Goal: Transaction & Acquisition: Purchase product/service

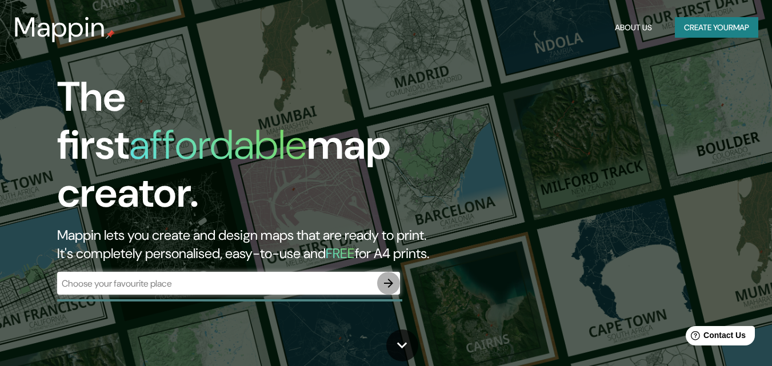
click at [389, 279] on icon "button" at bounding box center [388, 283] width 9 height 9
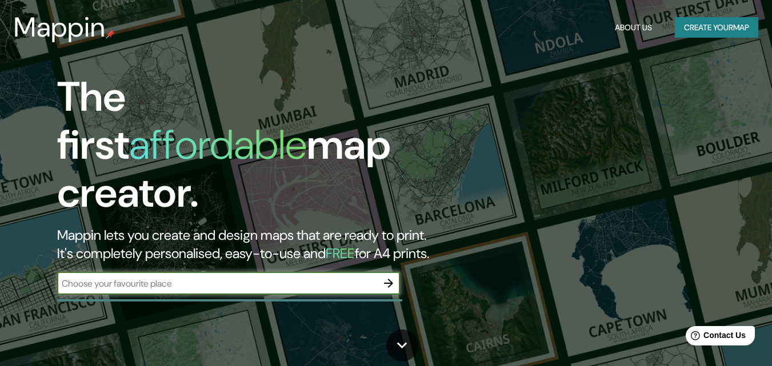
click at [100, 277] on input "text" at bounding box center [217, 283] width 320 height 13
type input "BOGOTA"
click at [390, 279] on icon "button" at bounding box center [388, 283] width 9 height 9
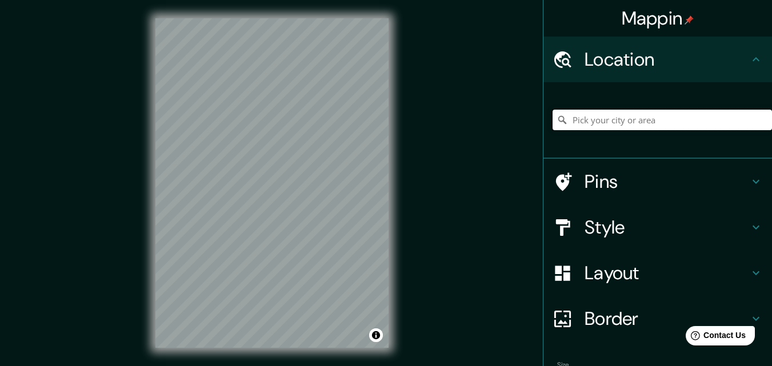
click at [651, 122] on input "Pick your city or area" at bounding box center [661, 120] width 219 height 21
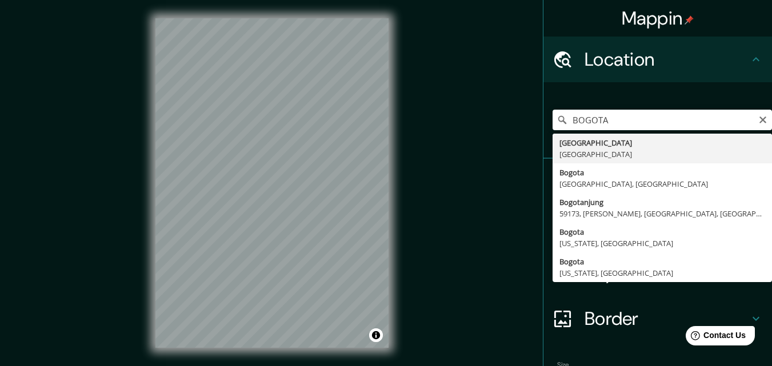
type input "Bogotá, Colombia"
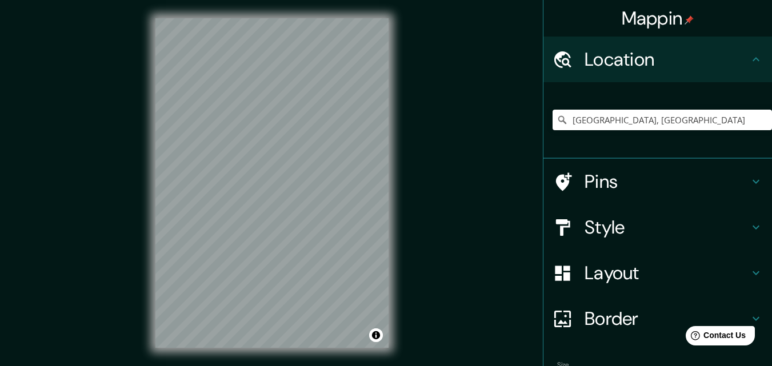
click at [745, 174] on div "Pins" at bounding box center [657, 182] width 229 height 46
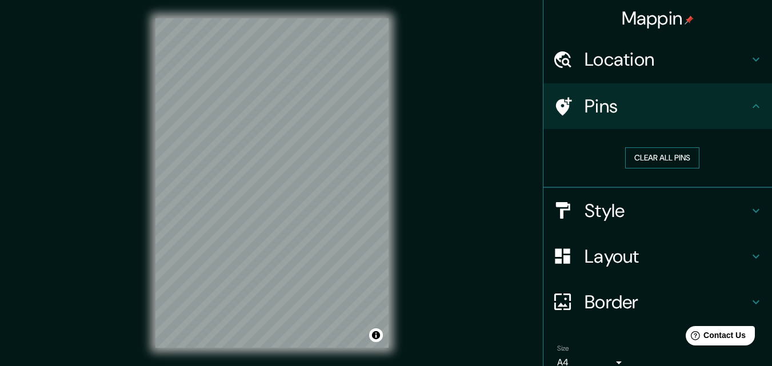
click at [680, 159] on button "Clear all pins" at bounding box center [662, 157] width 74 height 21
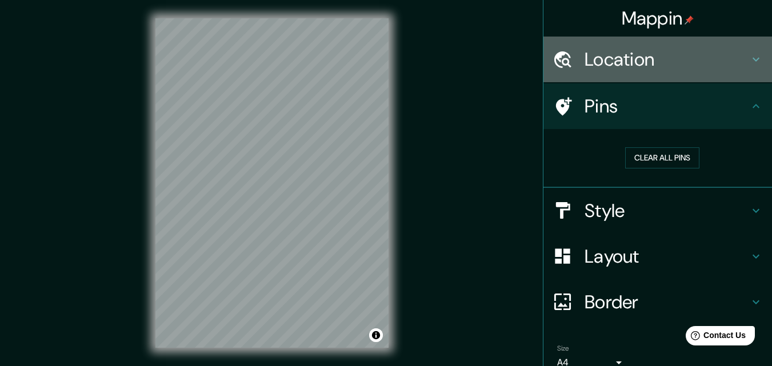
click at [749, 57] on icon at bounding box center [756, 60] width 14 height 14
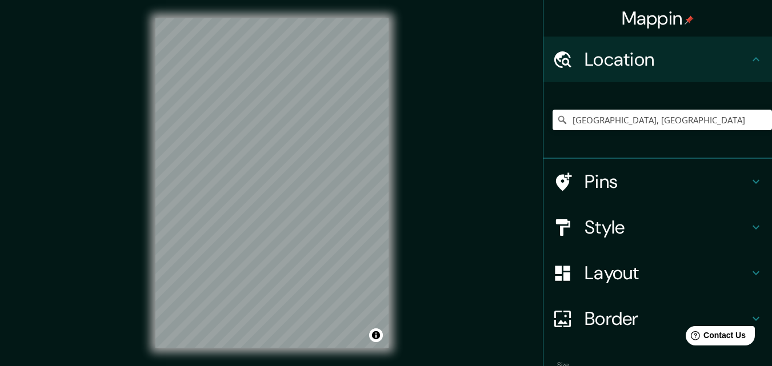
click at [751, 180] on icon at bounding box center [756, 182] width 14 height 14
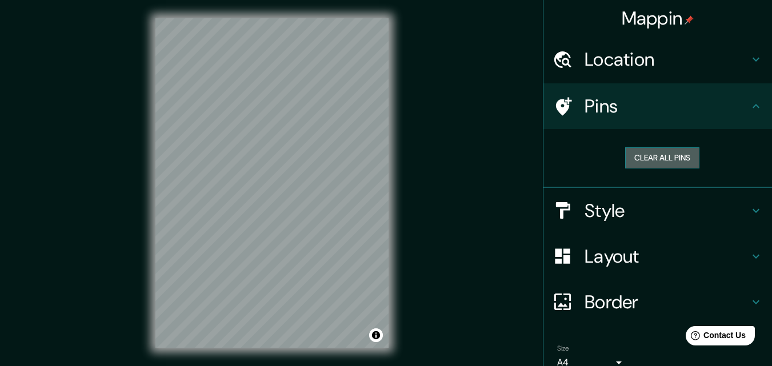
click at [655, 158] on button "Clear all pins" at bounding box center [662, 157] width 74 height 21
click at [751, 209] on icon at bounding box center [756, 211] width 14 height 14
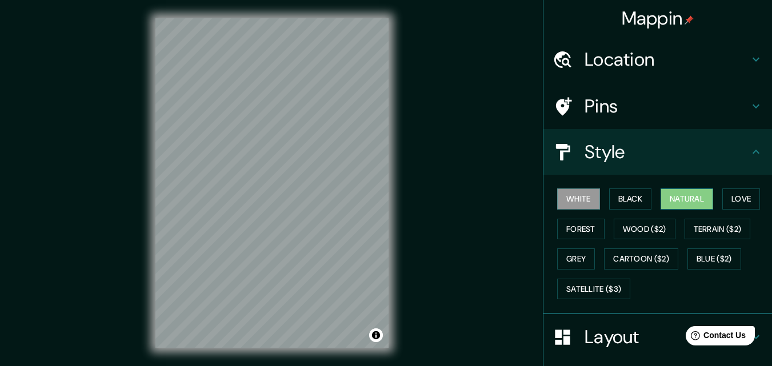
click at [678, 202] on button "Natural" at bounding box center [686, 199] width 53 height 21
click at [585, 229] on button "Forest" at bounding box center [580, 229] width 47 height 21
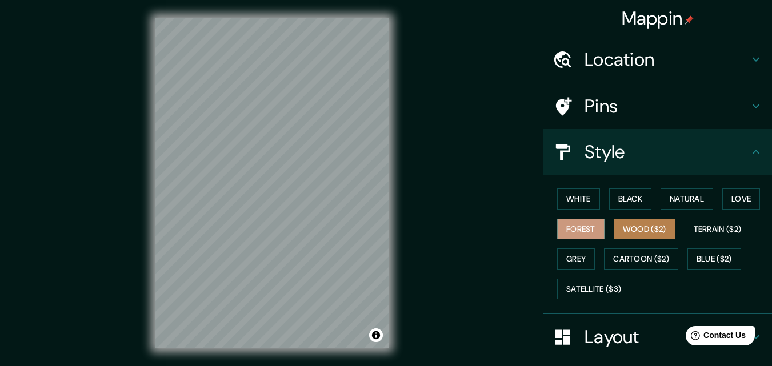
click at [620, 232] on button "Wood ($2)" at bounding box center [645, 229] width 62 height 21
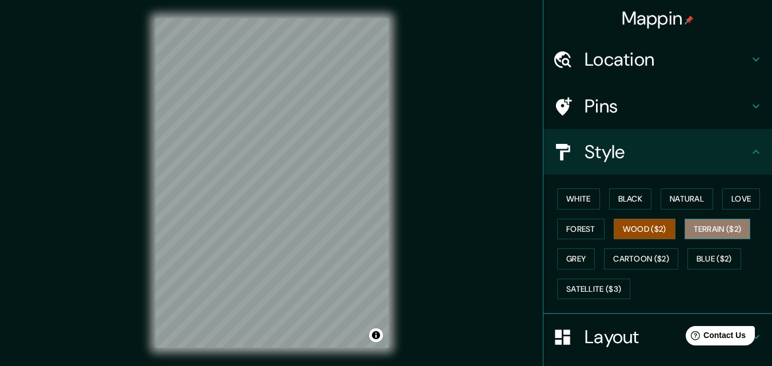
click at [698, 227] on button "Terrain ($2)" at bounding box center [717, 229] width 66 height 21
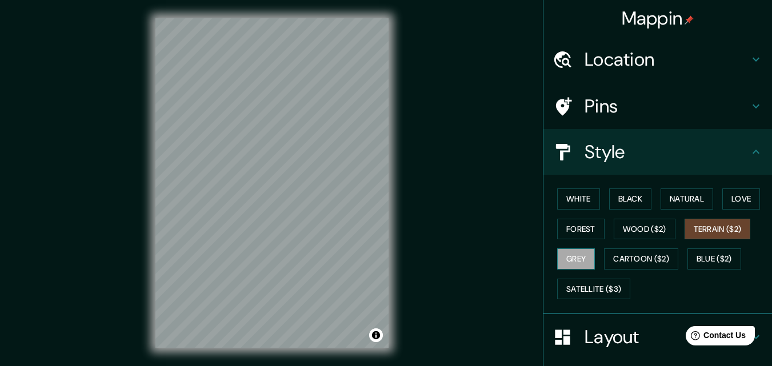
click at [571, 261] on button "Grey" at bounding box center [576, 259] width 38 height 21
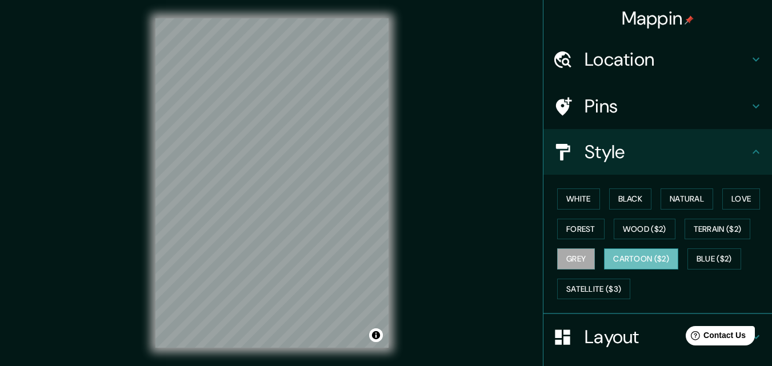
click at [634, 257] on button "Cartoon ($2)" at bounding box center [641, 259] width 74 height 21
click at [695, 255] on button "Blue ($2)" at bounding box center [714, 259] width 54 height 21
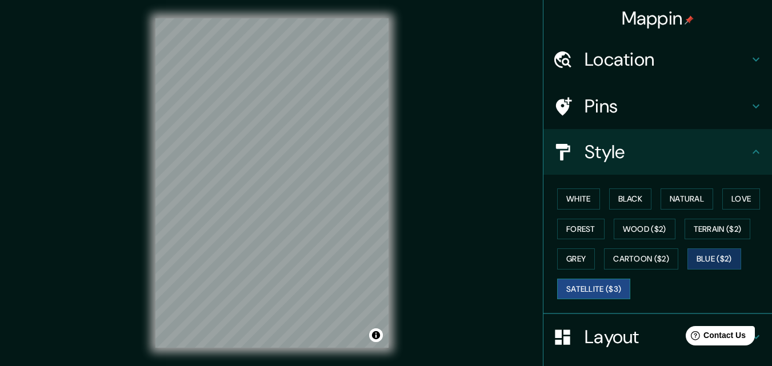
click at [583, 294] on button "Satellite ($3)" at bounding box center [593, 289] width 73 height 21
click at [631, 202] on button "Black" at bounding box center [630, 199] width 43 height 21
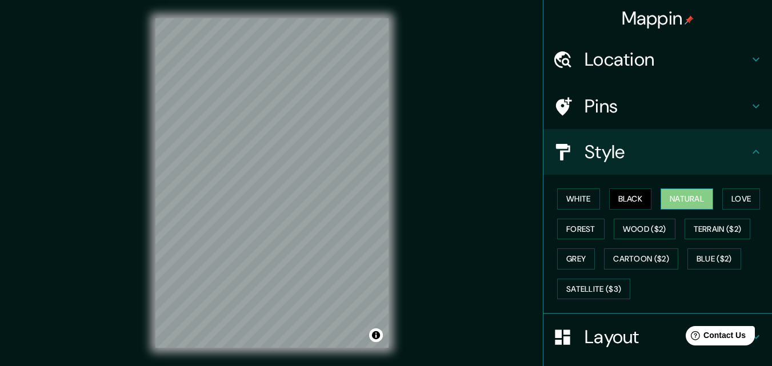
click at [664, 200] on button "Natural" at bounding box center [686, 199] width 53 height 21
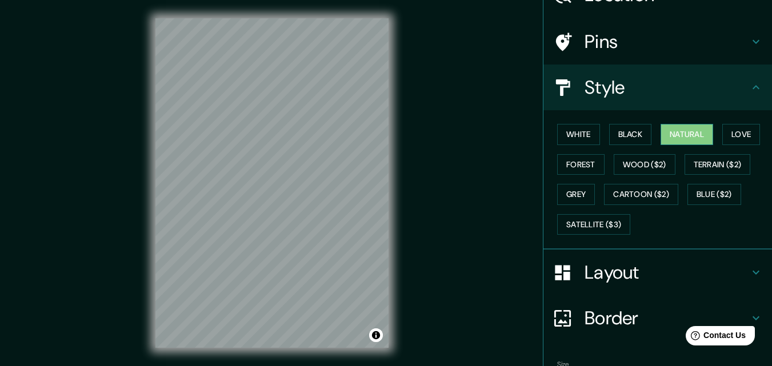
scroll to position [135, 0]
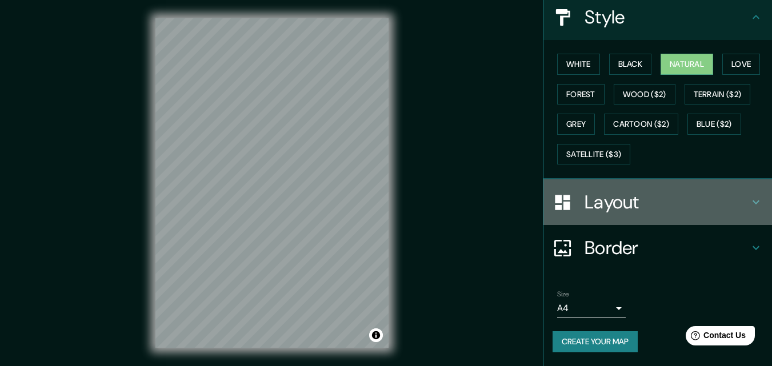
click at [747, 209] on div "Layout" at bounding box center [657, 202] width 229 height 46
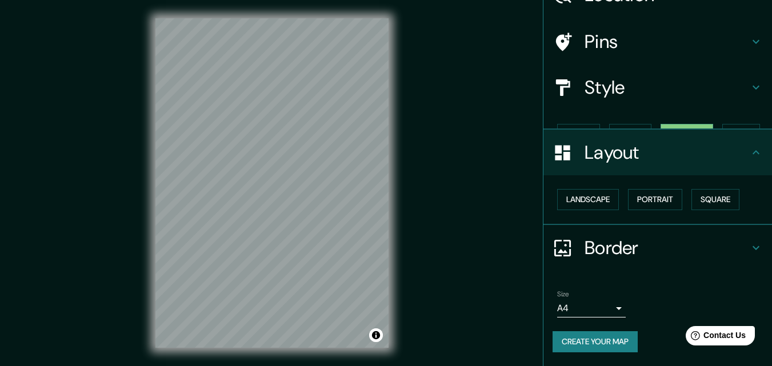
scroll to position [45, 0]
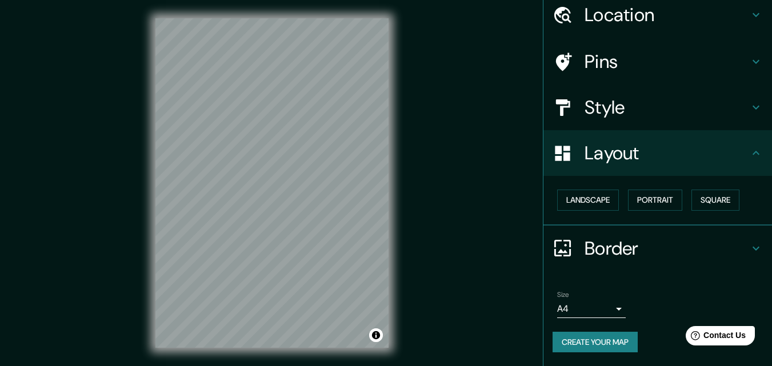
click at [614, 201] on div "Landscape Portrait Square" at bounding box center [661, 200] width 219 height 30
click at [595, 201] on button "Landscape" at bounding box center [588, 200] width 62 height 21
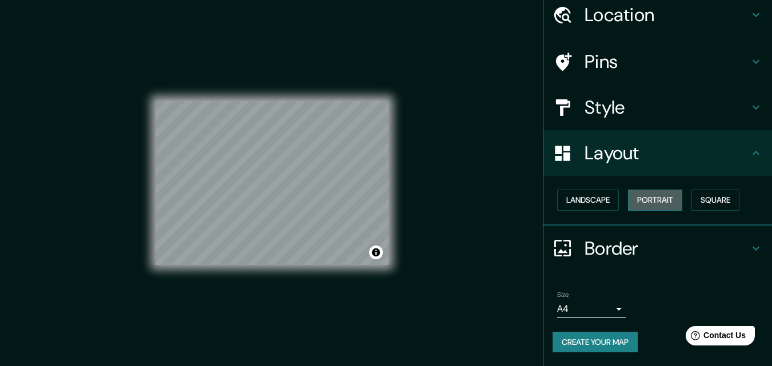
click at [634, 205] on button "Portrait" at bounding box center [655, 200] width 54 height 21
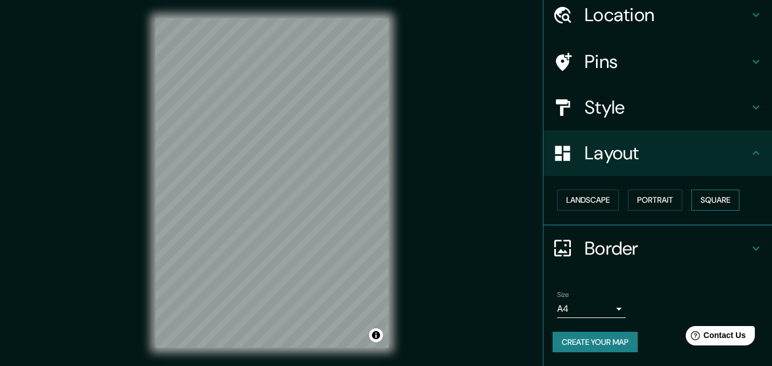
click at [699, 201] on button "Square" at bounding box center [715, 200] width 48 height 21
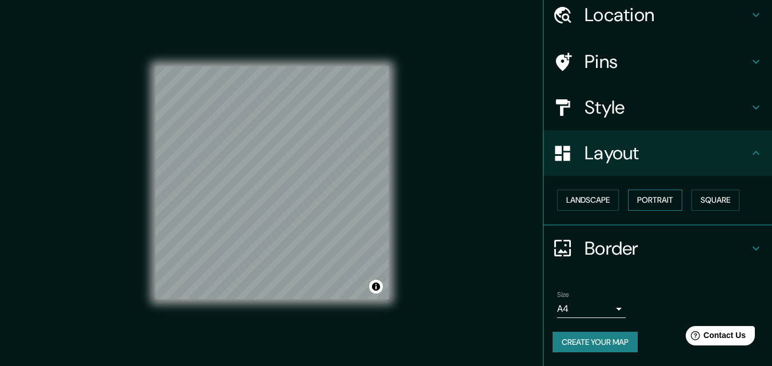
click at [656, 199] on button "Portrait" at bounding box center [655, 200] width 54 height 21
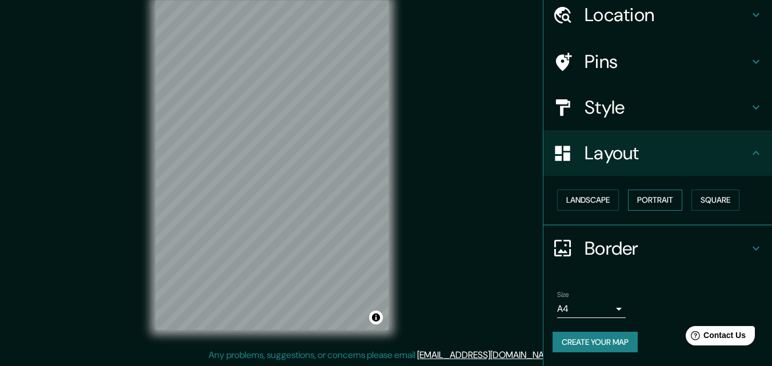
scroll to position [17, 0]
click at [606, 306] on body "Mappin Location Bogotá, Colombia Pins Style Layout Landscape Portrait Square Bo…" at bounding box center [386, 166] width 772 height 366
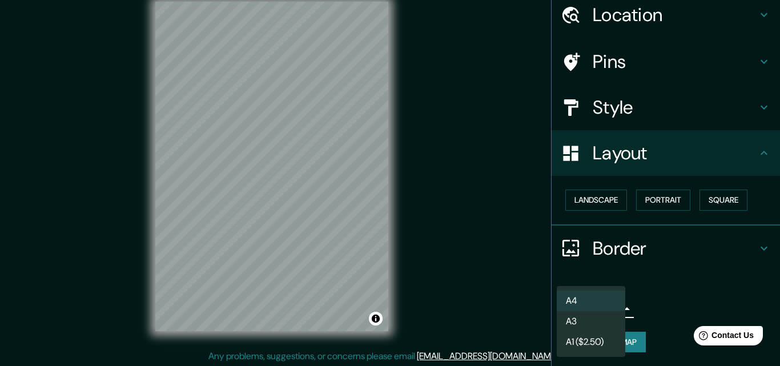
click at [577, 318] on li "A3" at bounding box center [591, 321] width 69 height 21
type input "a4"
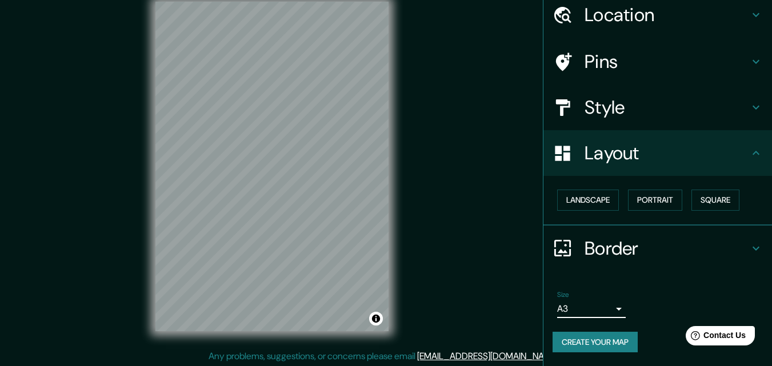
click at [604, 344] on button "Create your map" at bounding box center [594, 342] width 85 height 21
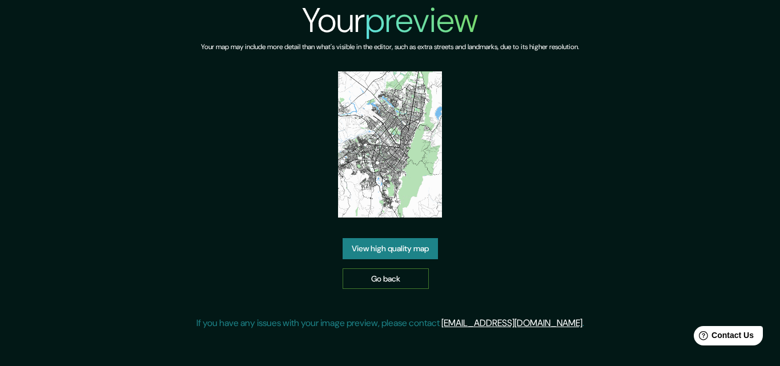
click at [373, 275] on link "Go back" at bounding box center [386, 279] width 86 height 21
